Goal: Navigation & Orientation: Understand site structure

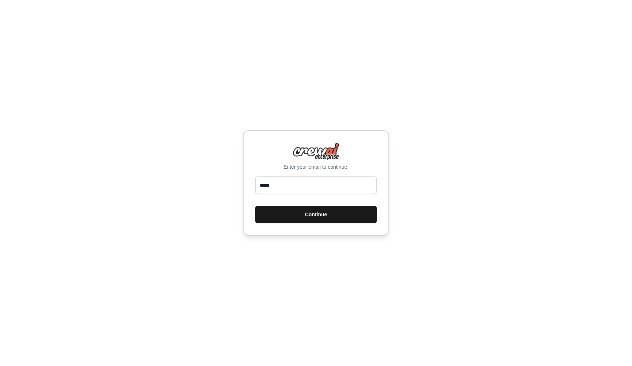
click at [318, 219] on button "Continue" at bounding box center [315, 215] width 121 height 18
type input "**********"
click at [316, 214] on button "Continue" at bounding box center [315, 215] width 121 height 18
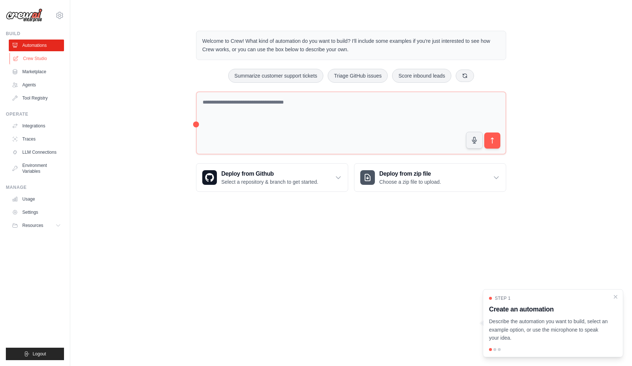
click at [34, 56] on link "Crew Studio" at bounding box center [37, 59] width 55 height 12
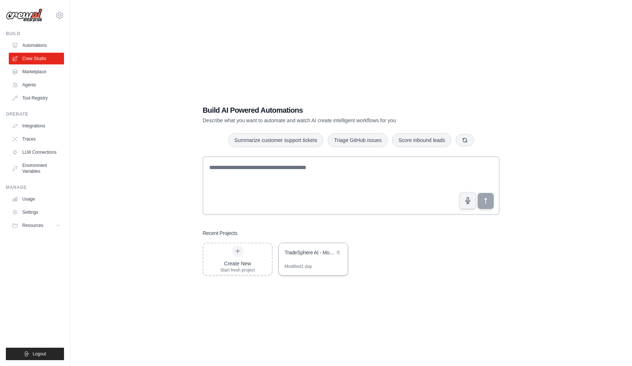
click at [304, 264] on div "Modified 1 day" at bounding box center [298, 266] width 27 height 6
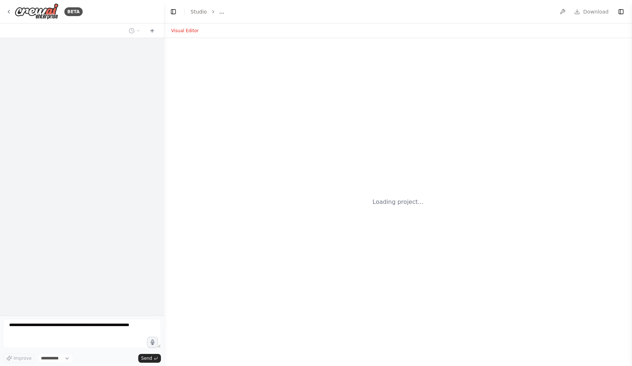
select select "****"
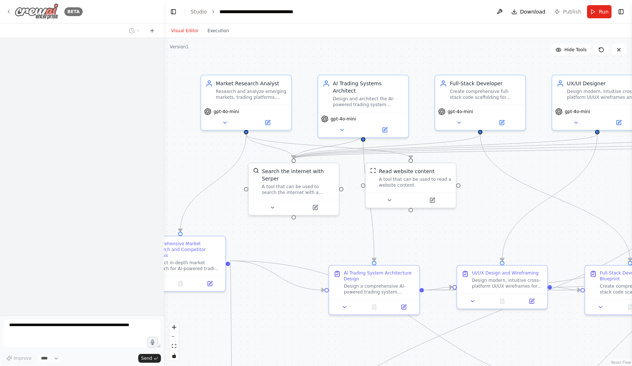
click at [7, 9] on icon at bounding box center [9, 12] width 6 height 6
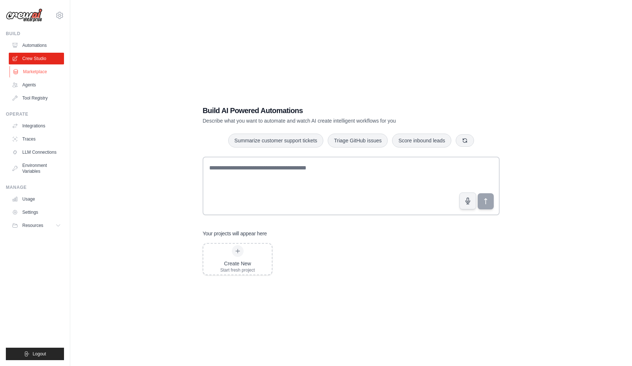
click at [37, 71] on link "Marketplace" at bounding box center [37, 72] width 55 height 12
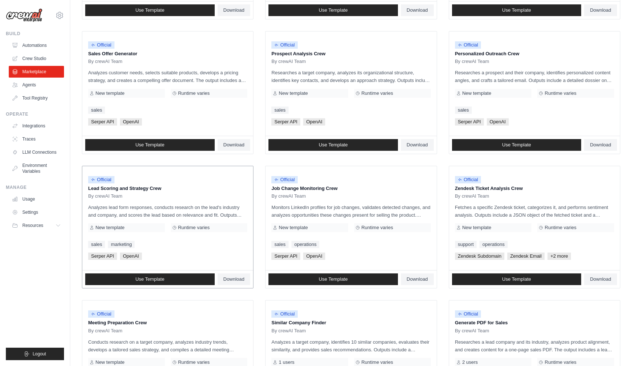
scroll to position [175, 0]
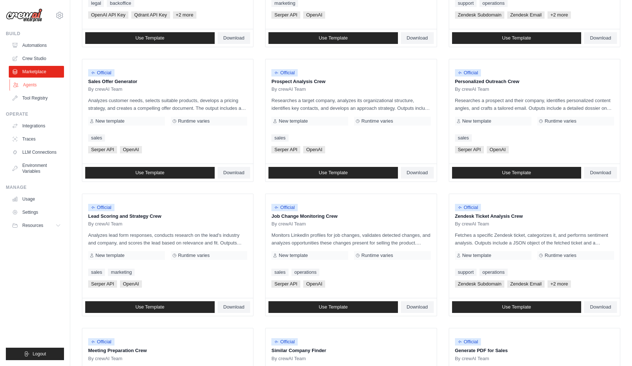
click at [29, 83] on link "Agents" at bounding box center [37, 85] width 55 height 12
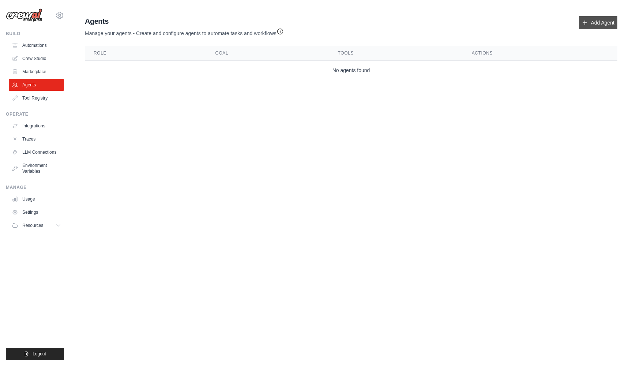
click at [595, 24] on link "Add Agent" at bounding box center [598, 22] width 38 height 13
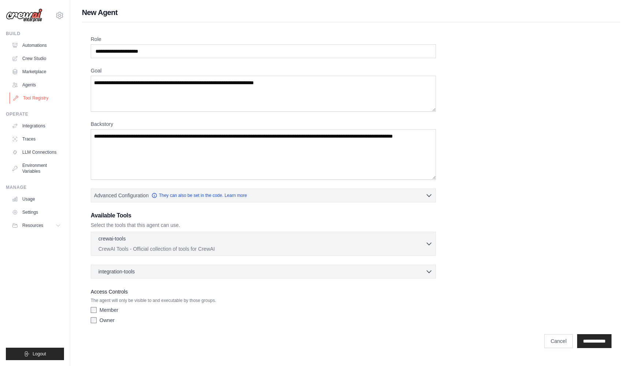
click at [32, 98] on link "Tool Registry" at bounding box center [37, 98] width 55 height 12
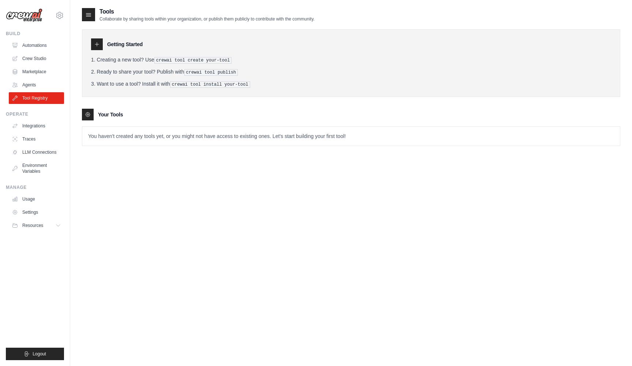
click at [111, 131] on p "You haven't created any tools yet, or you might not have access to existing one…" at bounding box center [351, 136] width 538 height 19
click at [34, 47] on link "Automations" at bounding box center [37, 46] width 55 height 12
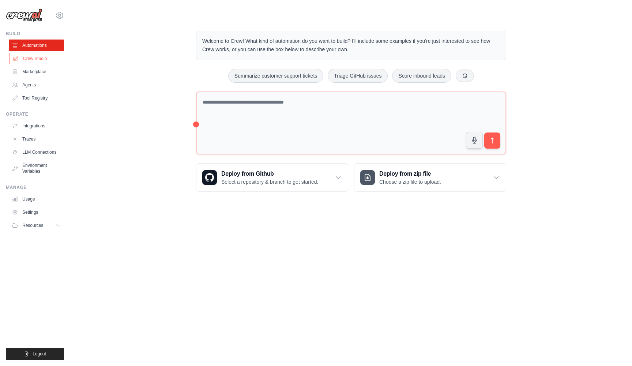
click at [32, 61] on link "Crew Studio" at bounding box center [37, 59] width 55 height 12
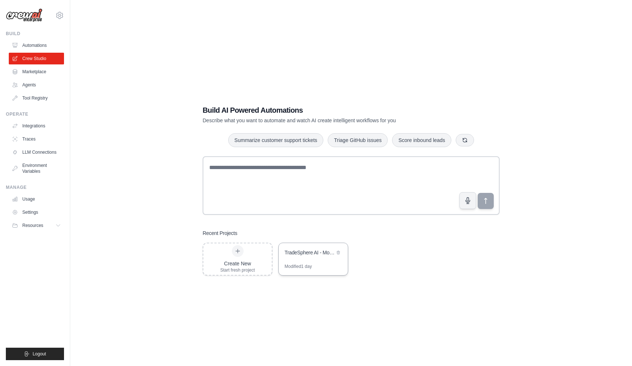
click at [312, 266] on div "Modified 1 day" at bounding box center [298, 266] width 27 height 6
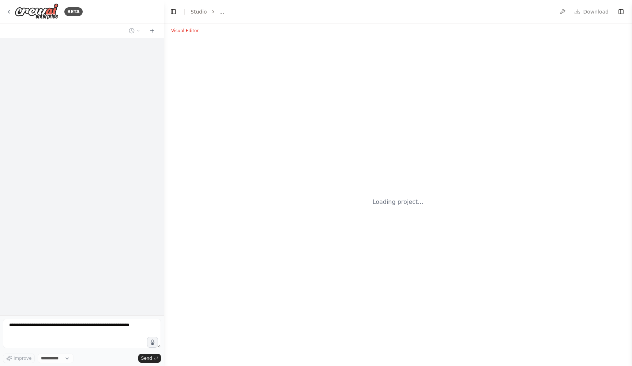
select select "****"
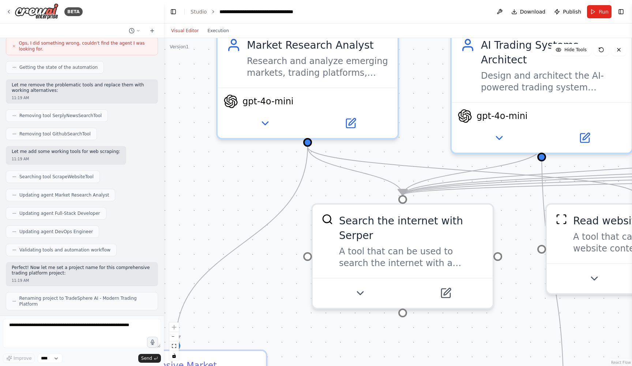
scroll to position [680, 0]
